Goal: Information Seeking & Learning: Check status

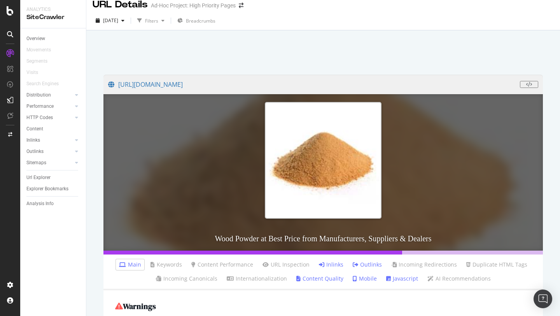
scroll to position [3, 0]
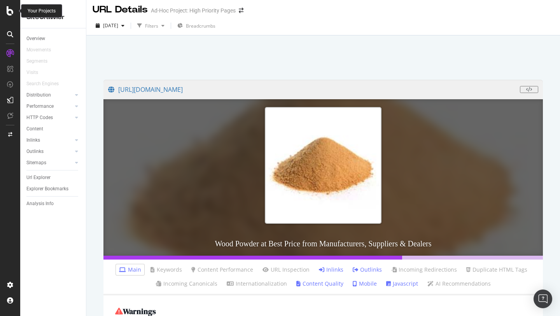
click at [8, 12] on icon at bounding box center [10, 10] width 7 height 9
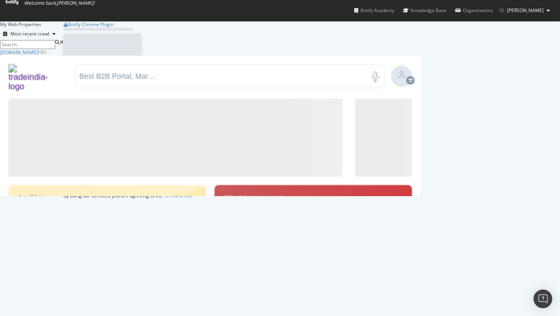
scroll to position [147, 420]
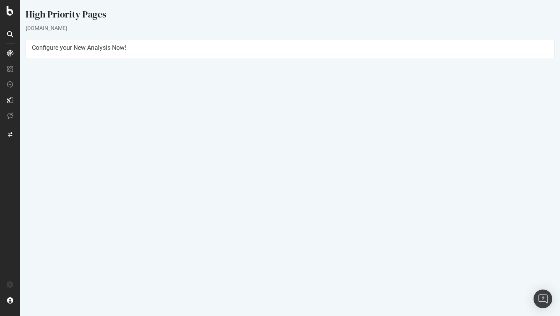
click at [68, 252] on link "2025 Aug. 26th report" at bounding box center [53, 254] width 30 height 7
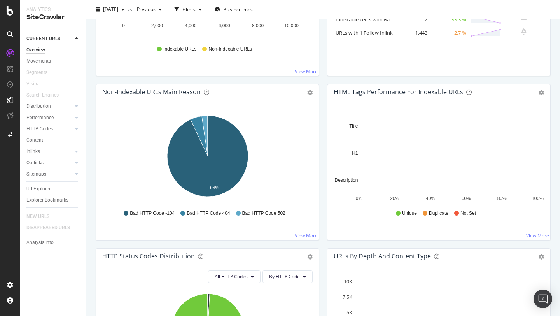
scroll to position [207, 0]
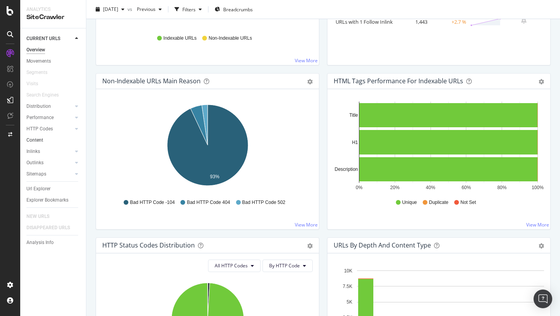
click at [45, 140] on link "Content" at bounding box center [53, 140] width 54 height 8
